Goal: Find contact information: Find contact information

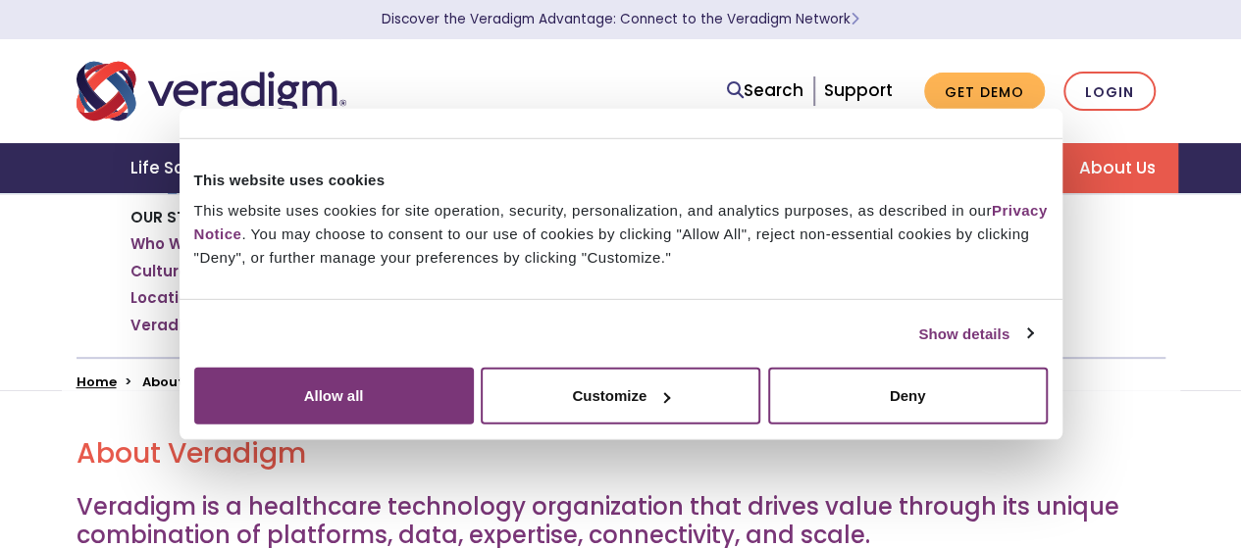
scroll to position [238, 0]
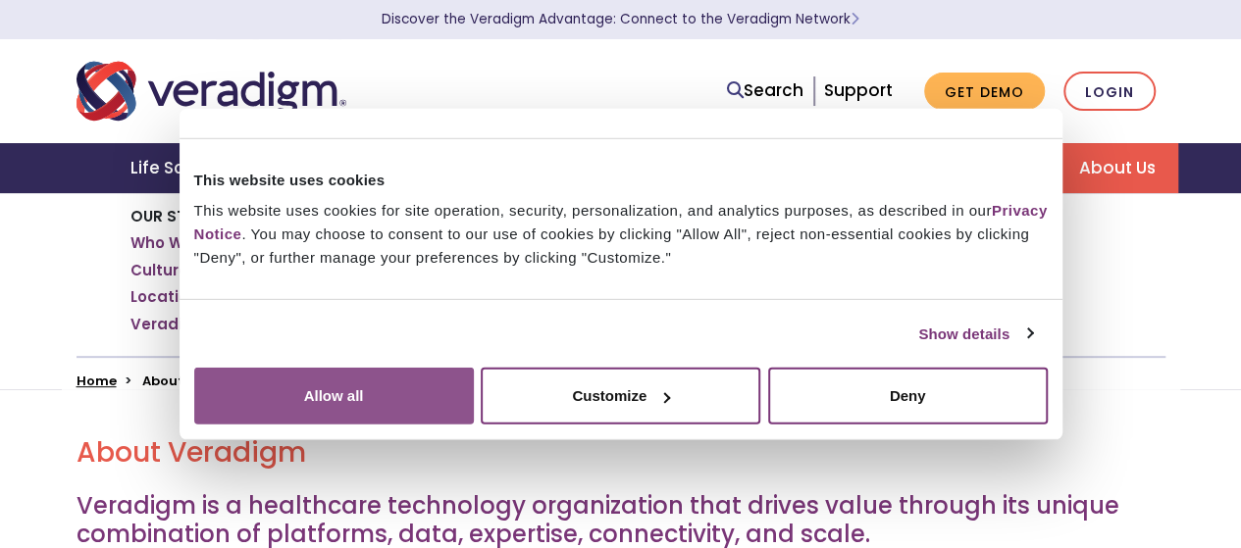
click at [474, 373] on button "Allow all" at bounding box center [334, 396] width 280 height 57
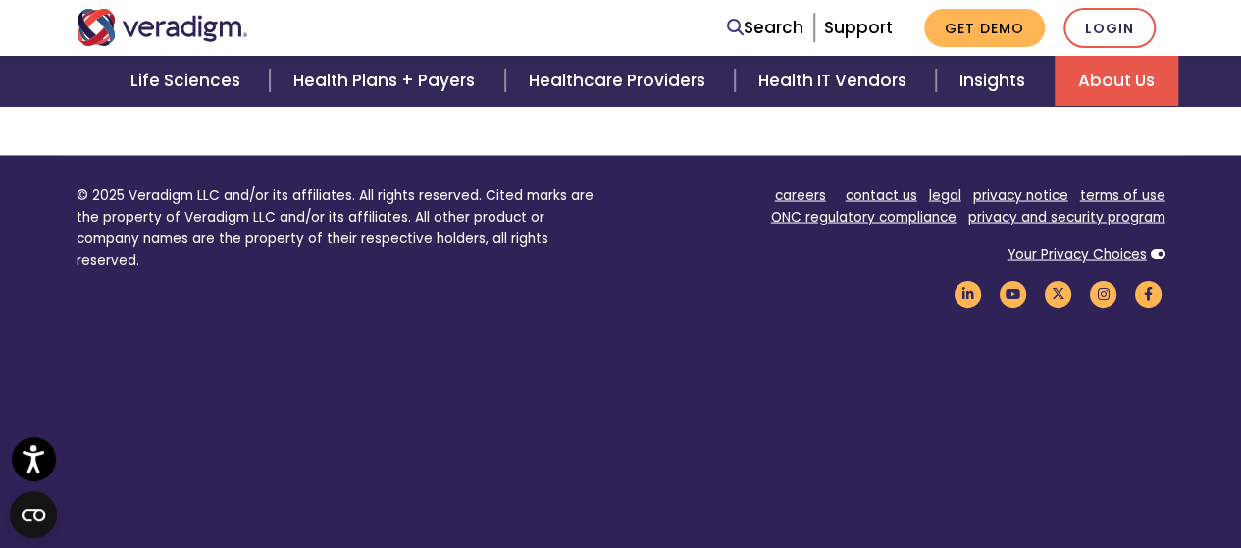
scroll to position [1756, 0]
click at [907, 185] on link "contact us" at bounding box center [882, 194] width 72 height 19
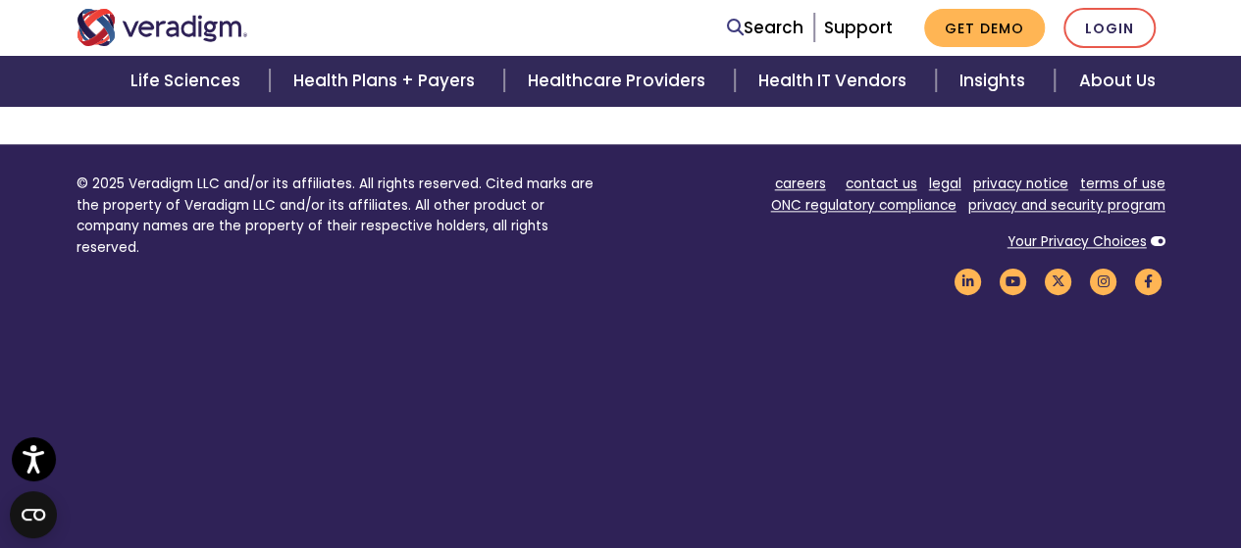
scroll to position [1148, 0]
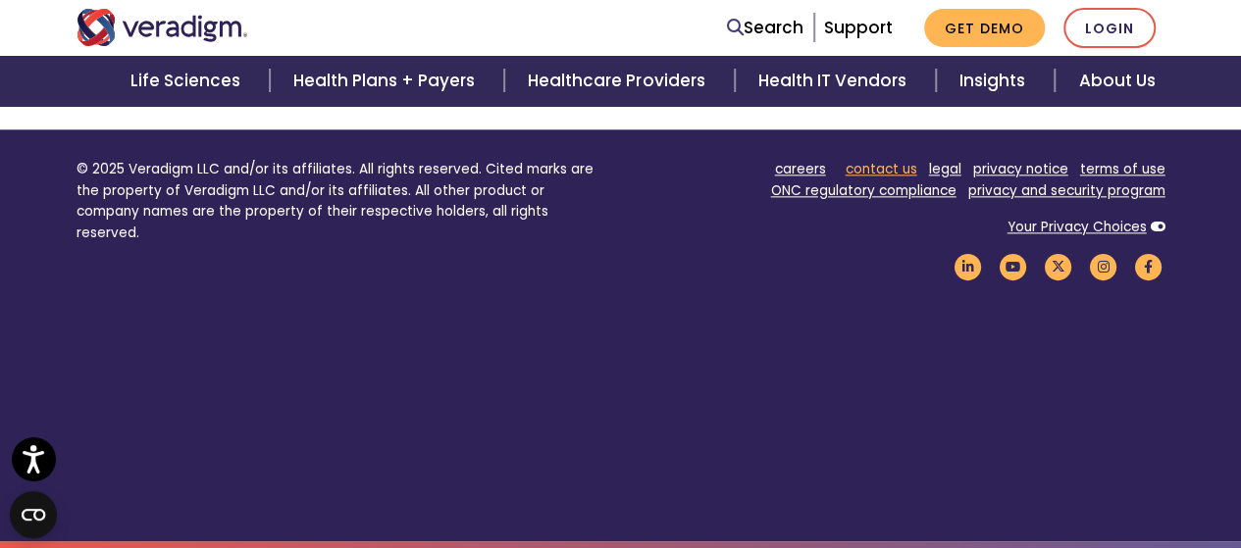
click at [869, 176] on link "contact us" at bounding box center [882, 169] width 72 height 19
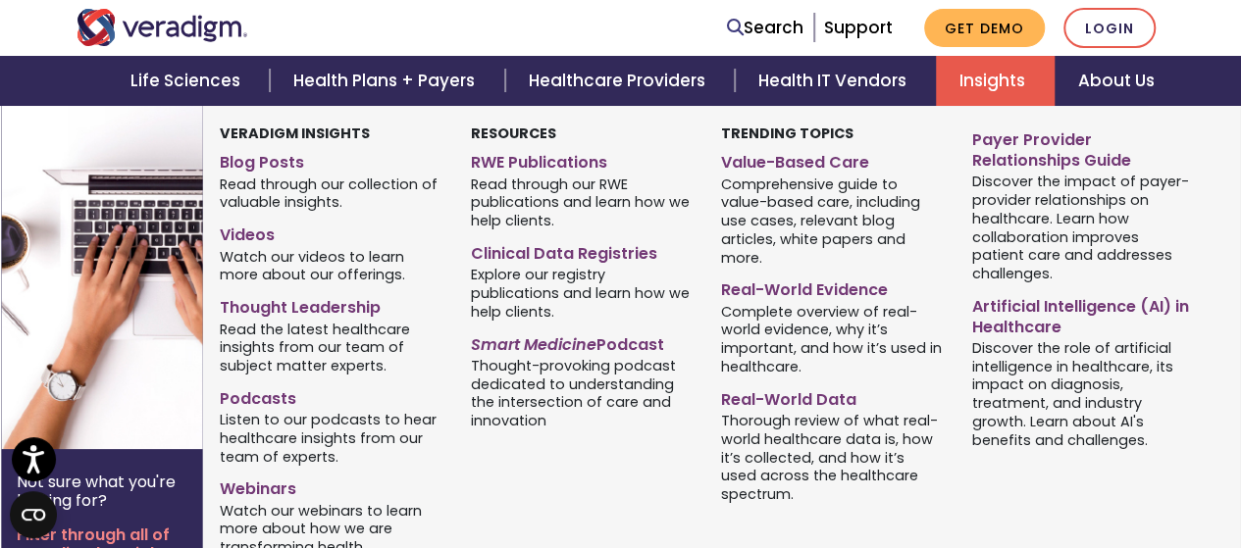
scroll to position [245, 0]
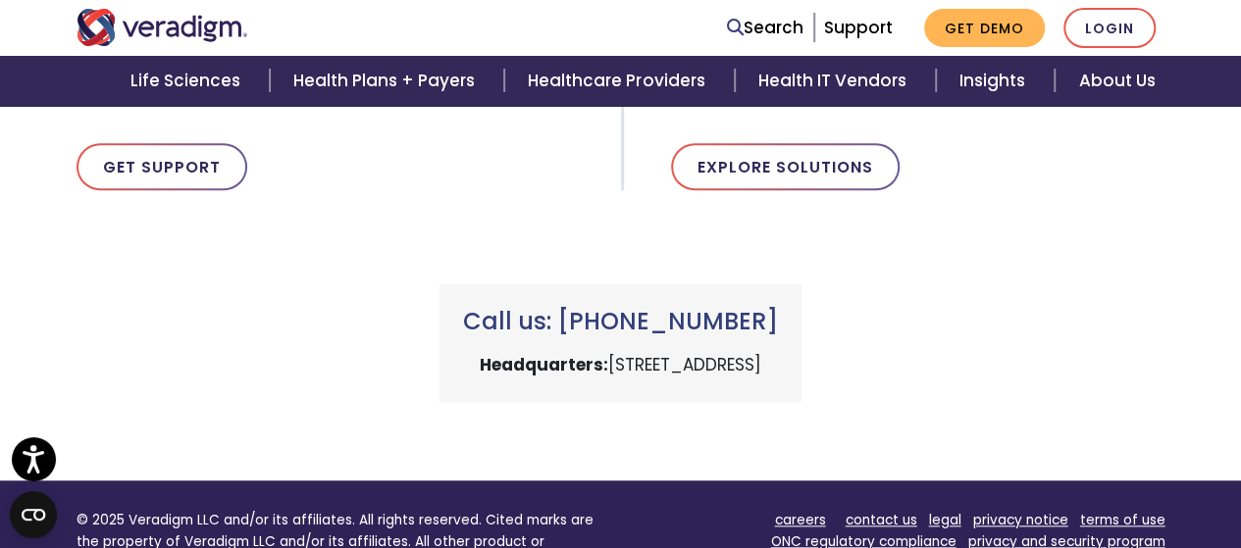
click at [1022, 284] on div "Call us: [PHONE_NUMBER] Headquarters: [STREET_ADDRESS]" at bounding box center [621, 319] width 1119 height 165
